Goal: Navigation & Orientation: Find specific page/section

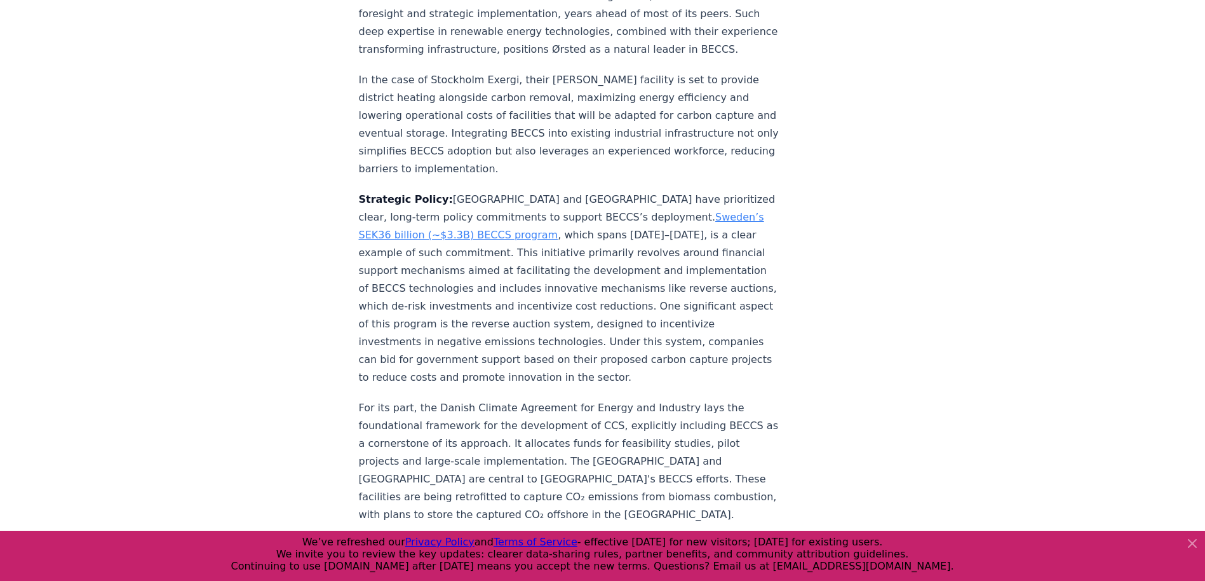
scroll to position [2859, 0]
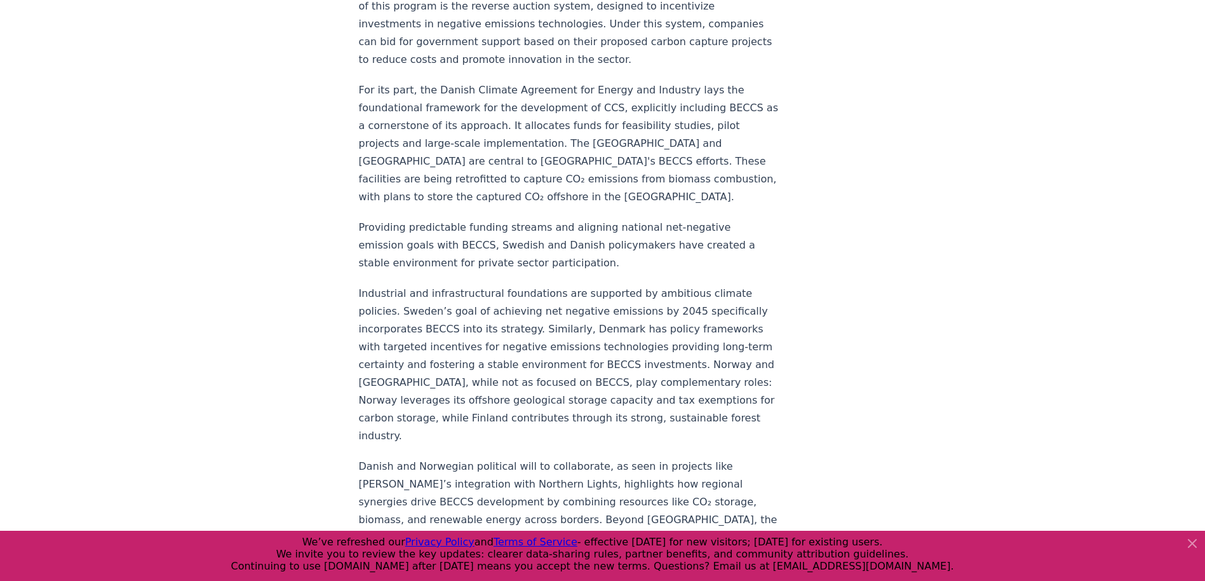
click at [1191, 547] on icon at bounding box center [1192, 543] width 15 height 15
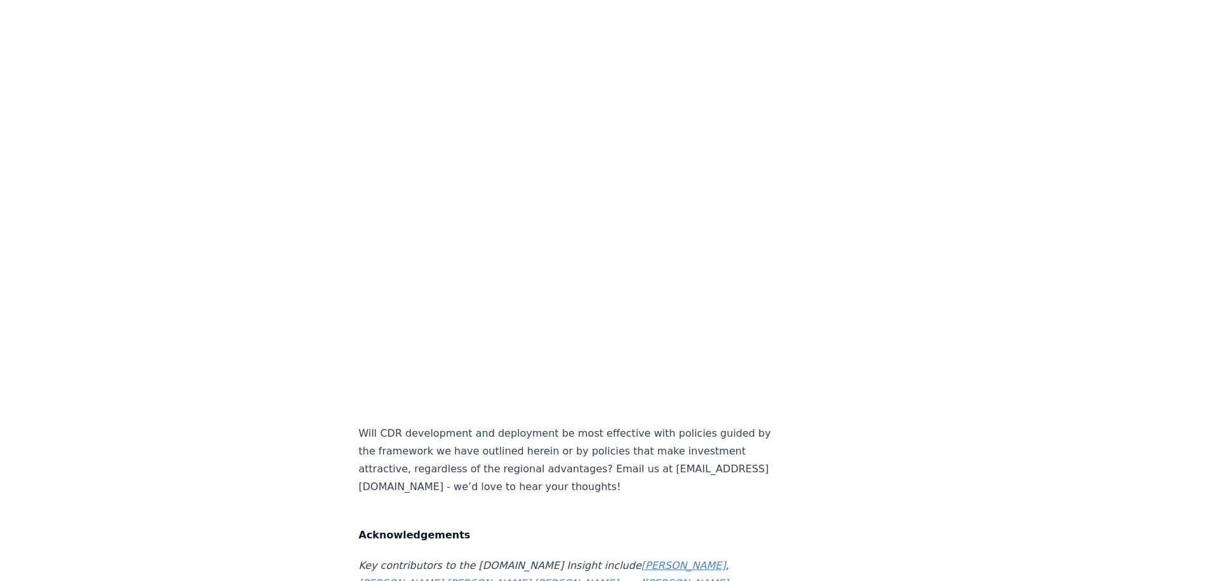
scroll to position [6990, 0]
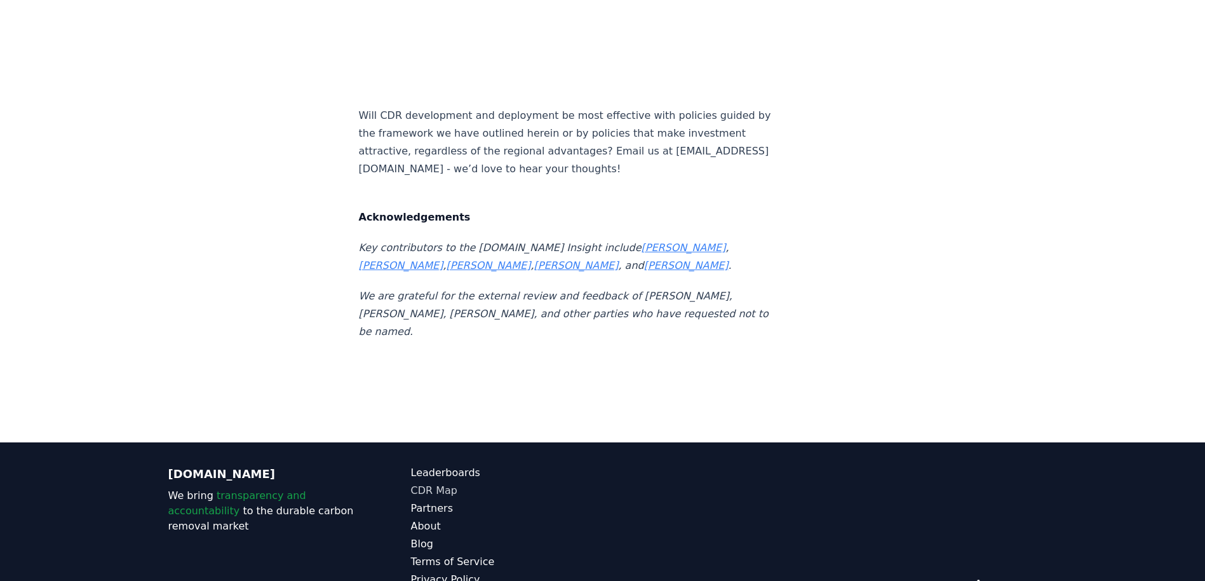
click at [431, 483] on link "CDR Map" at bounding box center [507, 490] width 192 height 15
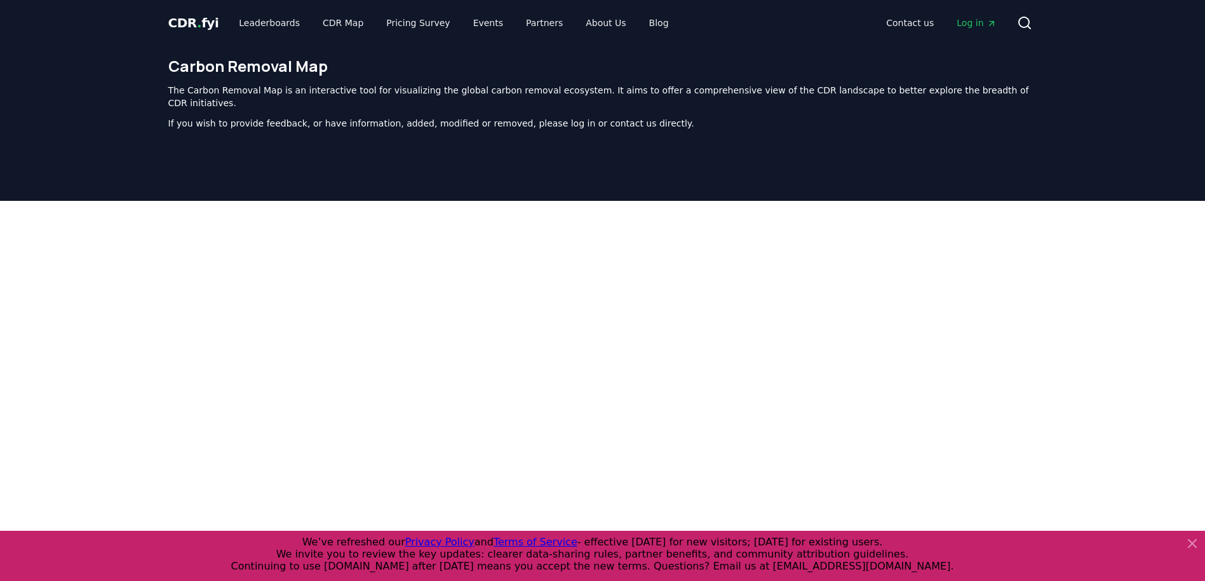
scroll to position [391, 0]
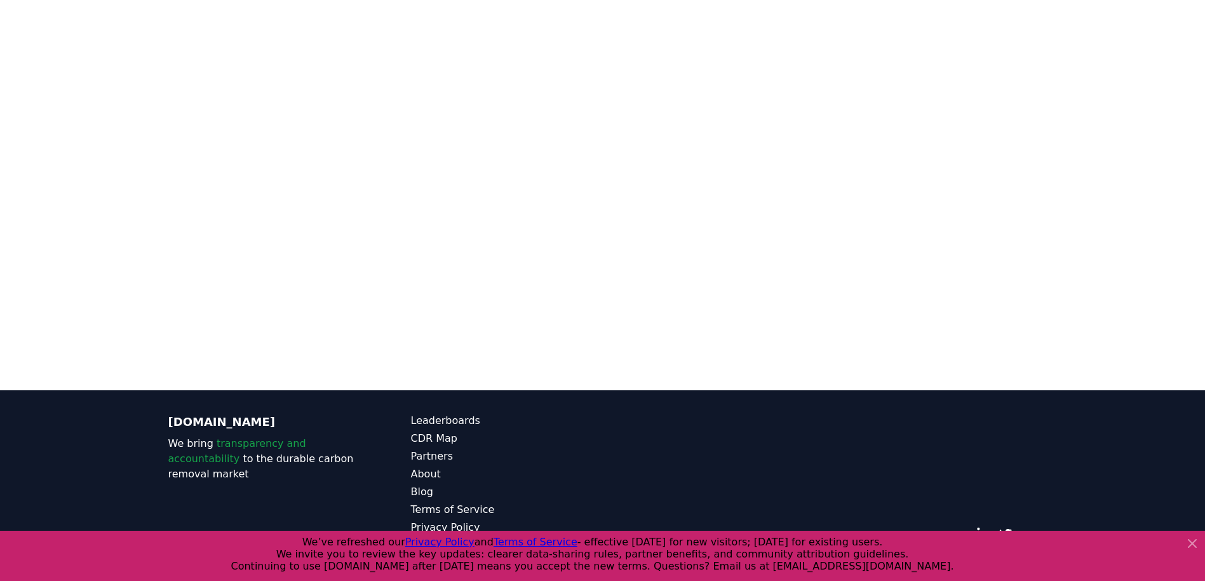
click at [1189, 546] on icon at bounding box center [1193, 543] width 8 height 8
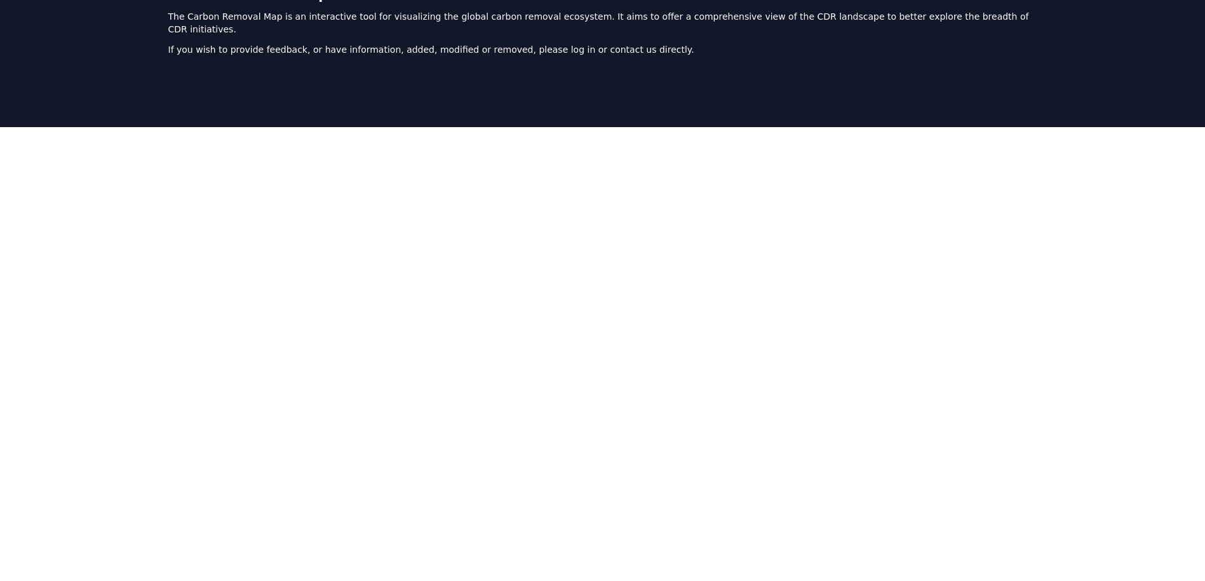
scroll to position [10, 0]
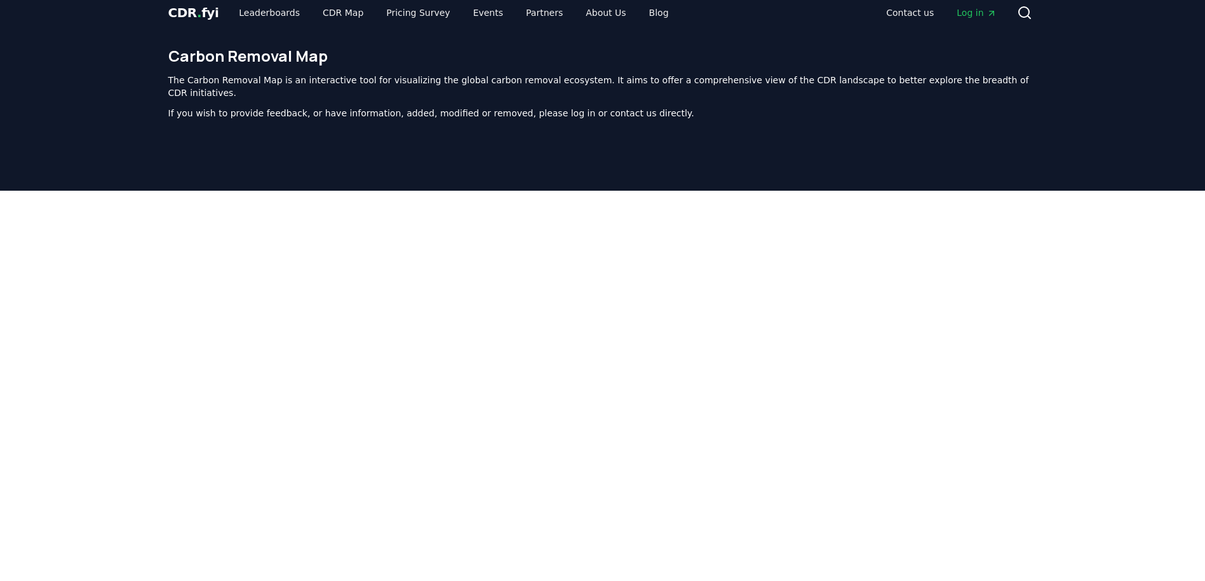
click at [976, 12] on span "Log in" at bounding box center [976, 12] width 39 height 13
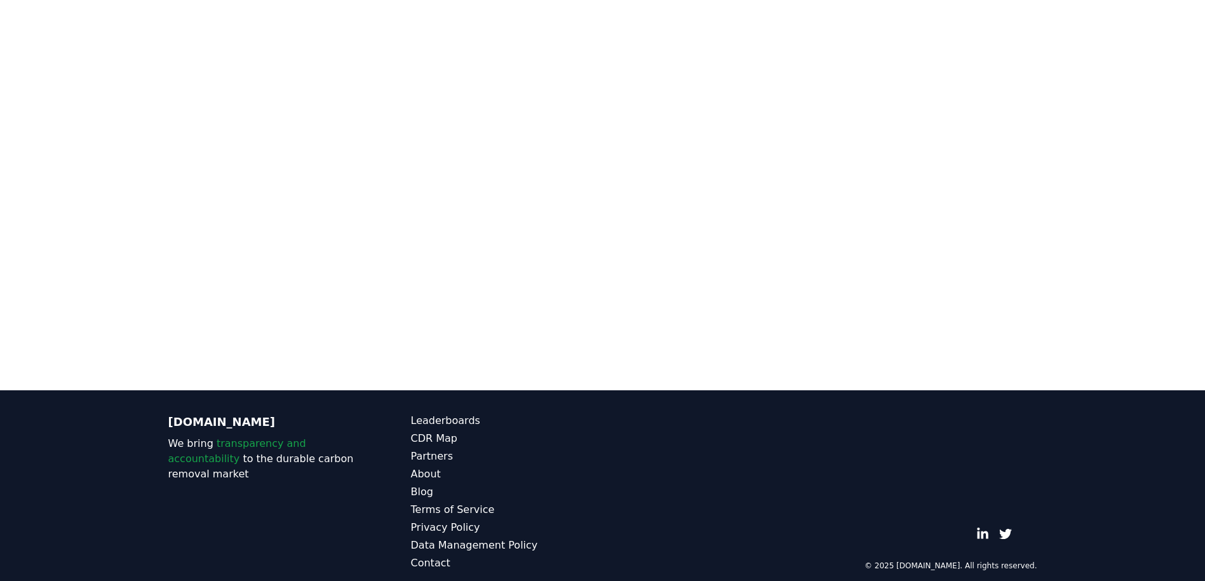
scroll to position [137, 0]
